Goal: Navigation & Orientation: Find specific page/section

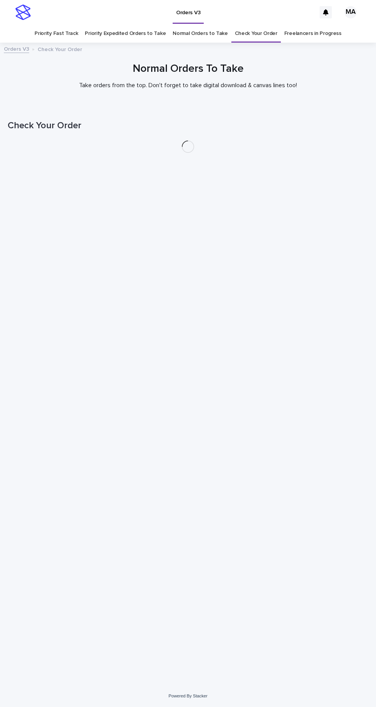
scroll to position [24, 0]
click at [206, 25] on link "Normal Orders to Take" at bounding box center [200, 34] width 55 height 18
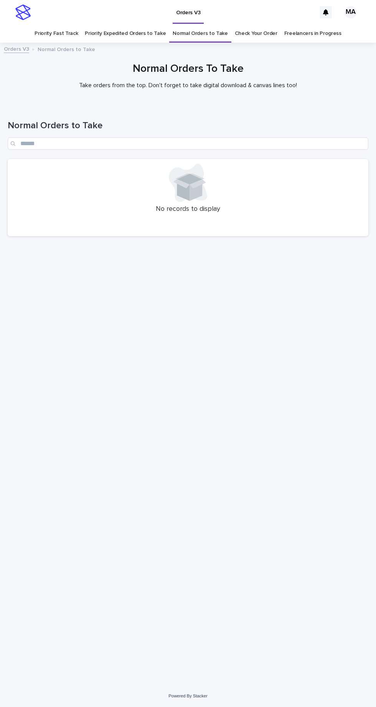
click at [122, 44] on div "Orders V3 Normal Orders to Take" at bounding box center [188, 49] width 376 height 11
click at [125, 25] on link "Priority Expedited Orders to Take" at bounding box center [125, 34] width 81 height 18
click at [51, 25] on link "Priority Fast Track" at bounding box center [56, 34] width 43 height 18
